Goal: Communication & Community: Answer question/provide support

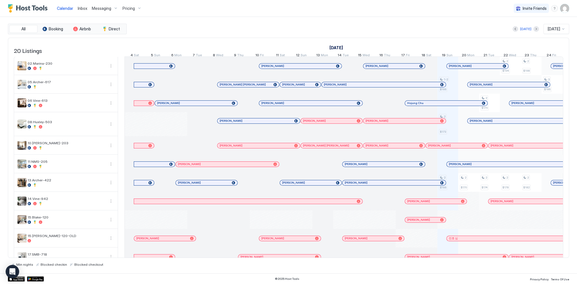
scroll to position [0, 313]
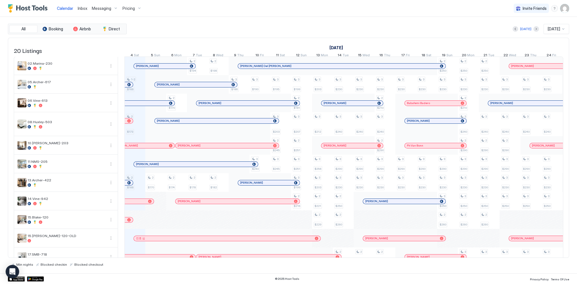
click at [82, 5] on link "Inbox" at bounding box center [83, 8] width 10 height 6
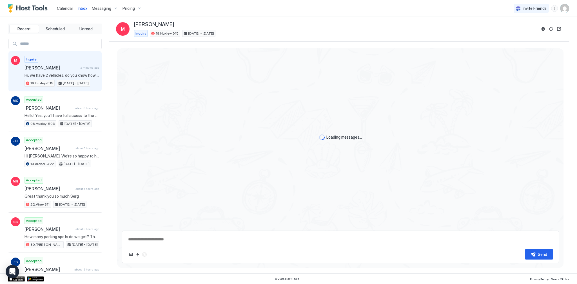
click at [81, 69] on span "2 minutes ago" at bounding box center [90, 68] width 19 height 4
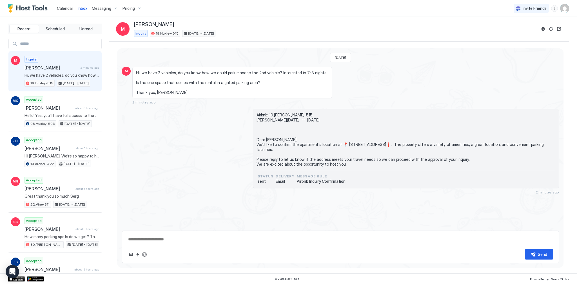
click at [183, 240] on textarea at bounding box center [341, 240] width 426 height 10
paste textarea "**********"
type textarea "*"
type textarea "**********"
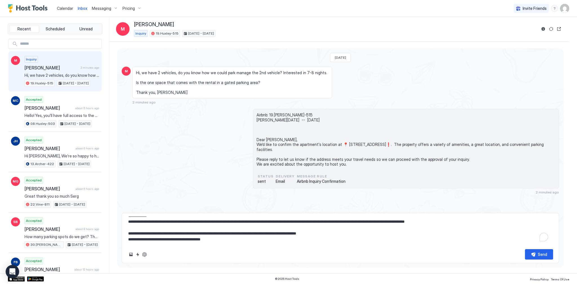
type textarea "*"
type textarea "**********"
click at [143, 254] on button "ChatGPT Auto Reply" at bounding box center [144, 255] width 7 height 7
click at [162, 230] on textarea "**********" at bounding box center [341, 231] width 426 height 28
type textarea "*"
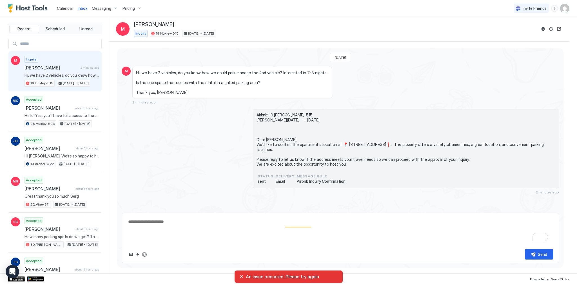
scroll to position [0, 0]
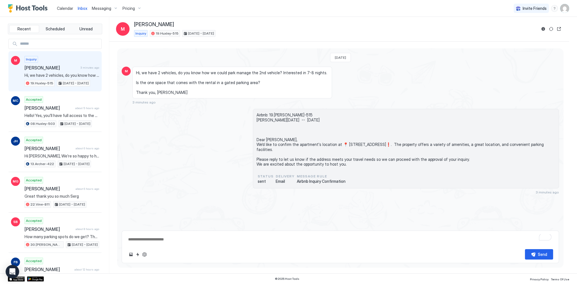
click at [227, 95] on span "Hi, we have 2 vehicles, do you know how we could park manage the 2nd vehicle? I…" at bounding box center [232, 82] width 192 height 25
click at [230, 85] on span "Hi, we have 2 vehicles, do you know how we could park manage the 2nd vehicle? I…" at bounding box center [232, 82] width 192 height 25
click at [166, 51] on div "[DATE] M Hi, we have 2 vehicles, do you know how we could park manage the 2nd v…" at bounding box center [340, 137] width 446 height 178
click at [192, 241] on textarea "To enrich screen reader interactions, please activate Accessibility in Grammarl…" at bounding box center [341, 240] width 426 height 10
paste textarea "**********"
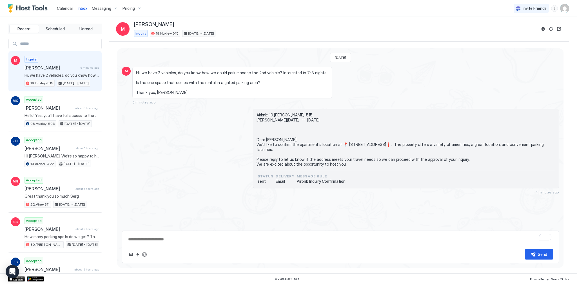
type textarea "*"
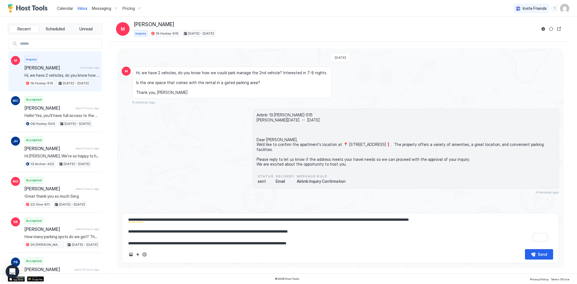
scroll to position [20, 0]
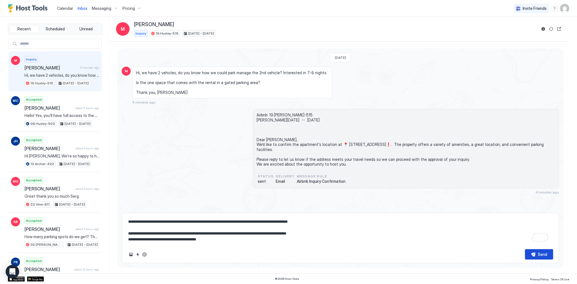
type textarea "**********"
click at [543, 253] on div "Send" at bounding box center [542, 255] width 9 height 6
click at [367, 125] on span "Airbnb: 19.[PERSON_NAME]-515 [PERSON_NAME][DATE] -- [DATE] Dear [PERSON_NAME], …" at bounding box center [406, 140] width 299 height 54
type textarea "*"
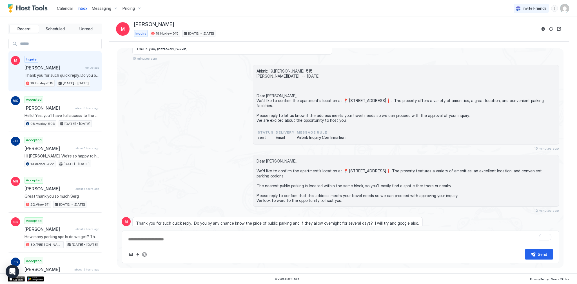
scroll to position [66, 0]
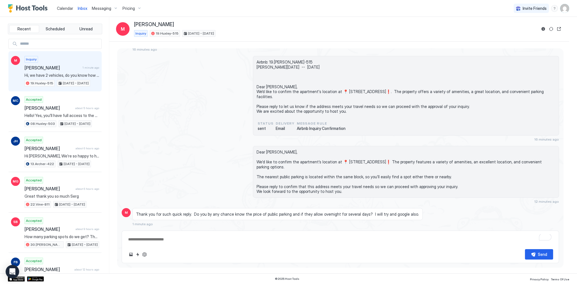
click at [197, 170] on div "Dear [PERSON_NAME], We’d like to confirm the apartment’s location at 📍 [STREET_…" at bounding box center [340, 175] width 437 height 58
click at [206, 217] on div "Thank you for such quick reply. Do you by any chance know the price of public p…" at bounding box center [277, 214] width 290 height 12
click at [283, 219] on div "Thank you for such quick reply. Do you by any chance know the price of public p…" at bounding box center [277, 214] width 290 height 12
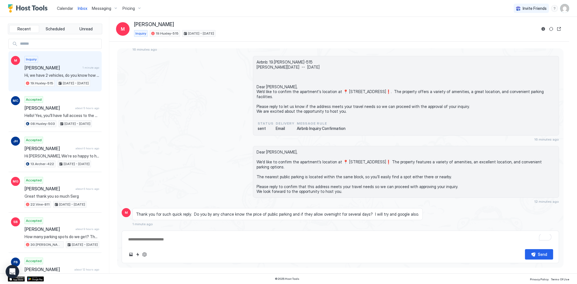
click at [255, 212] on span "Thank you for such quick reply. Do you by any chance know the price of public p…" at bounding box center [277, 214] width 283 height 5
click at [302, 216] on span "Thank you for such quick reply. Do you by any chance know the price of public p…" at bounding box center [277, 214] width 283 height 5
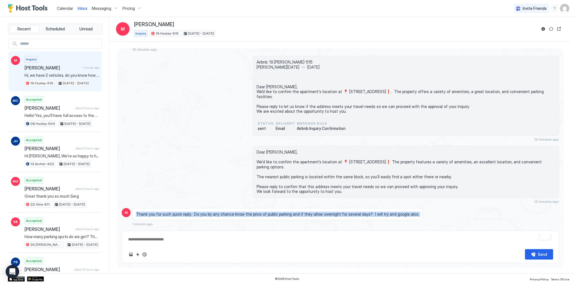
click at [302, 216] on span "Thank you for such quick reply. Do you by any chance know the price of public p…" at bounding box center [277, 214] width 283 height 5
click at [322, 217] on div "Thank you for such quick reply. Do you by any chance know the price of public p…" at bounding box center [277, 214] width 290 height 12
click at [323, 215] on span "Thank you for such quick reply. Do you by any chance know the price of public p…" at bounding box center [277, 214] width 283 height 5
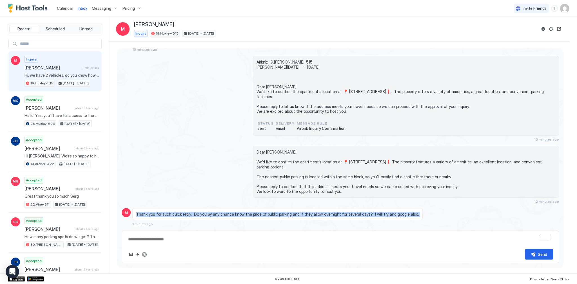
click at [323, 215] on span "Thank you for such quick reply. Do you by any chance know the price of public p…" at bounding box center [277, 214] width 283 height 5
click at [145, 255] on button "ChatGPT Auto Reply" at bounding box center [144, 255] width 7 height 7
click at [170, 241] on textarea "To enrich screen reader interactions, please activate Accessibility in Grammarl…" at bounding box center [341, 240] width 426 height 10
click at [212, 236] on textarea "To enrich screen reader interactions, please activate Accessibility in Grammarl…" at bounding box center [341, 240] width 426 height 10
paste textarea "**********"
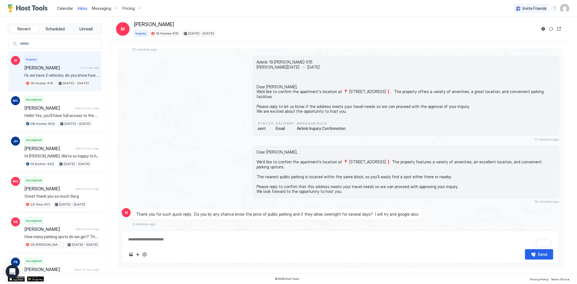
type textarea "*"
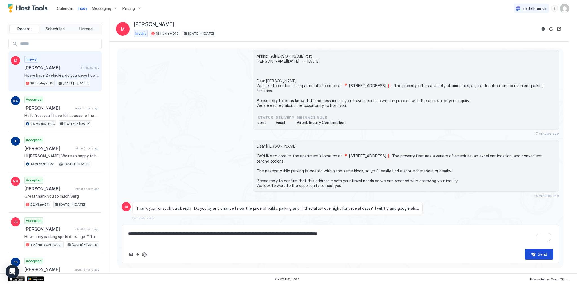
type textarea "**********"
click at [533, 255] on button "Send" at bounding box center [539, 255] width 28 height 10
type textarea "*"
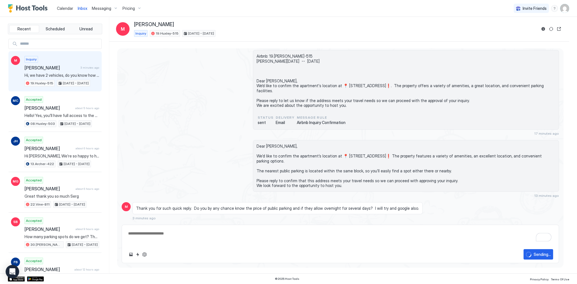
click at [342, 156] on span "Dear [PERSON_NAME], We’d like to confirm the apartment’s location at 📍 [STREET_…" at bounding box center [406, 166] width 299 height 44
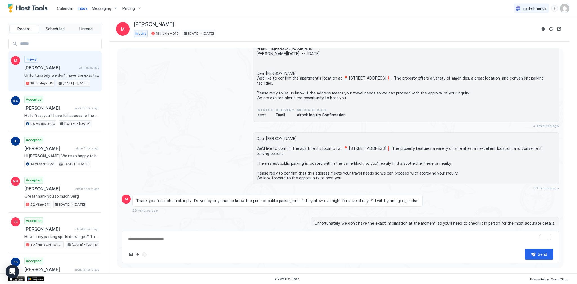
type textarea "*"
